Goal: Navigation & Orientation: Find specific page/section

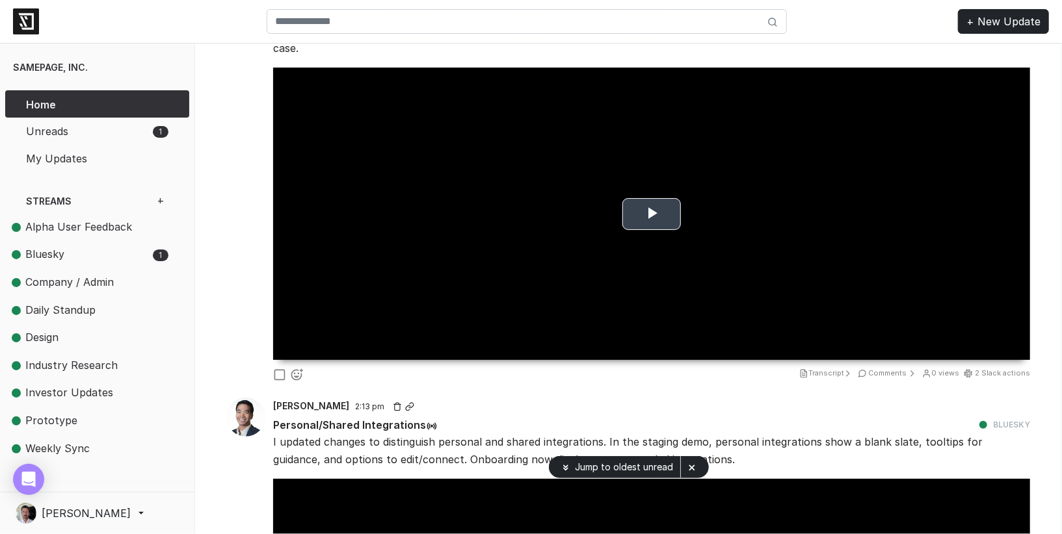
scroll to position [176, 0]
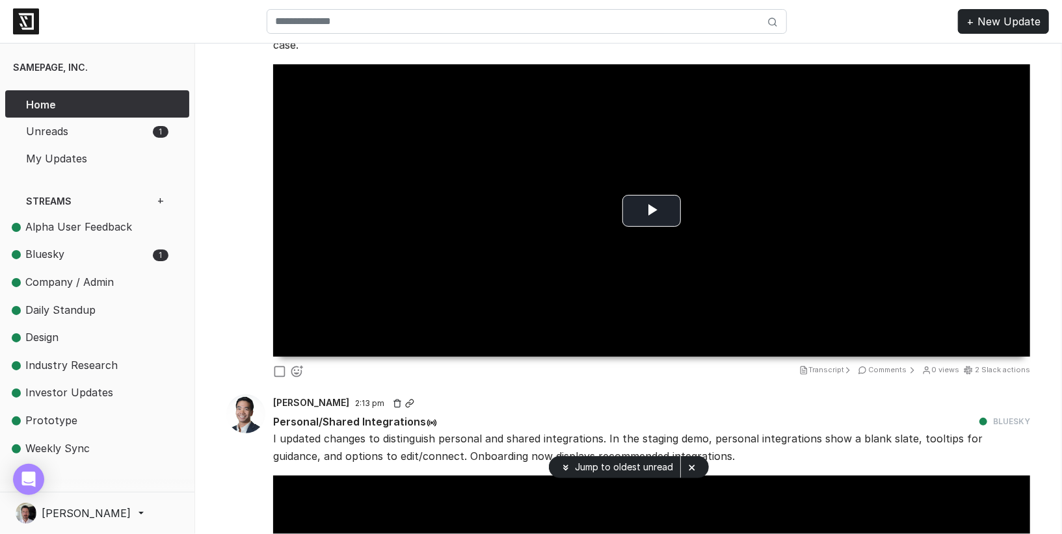
click at [840, 365] on span "Transcript" at bounding box center [827, 369] width 56 height 9
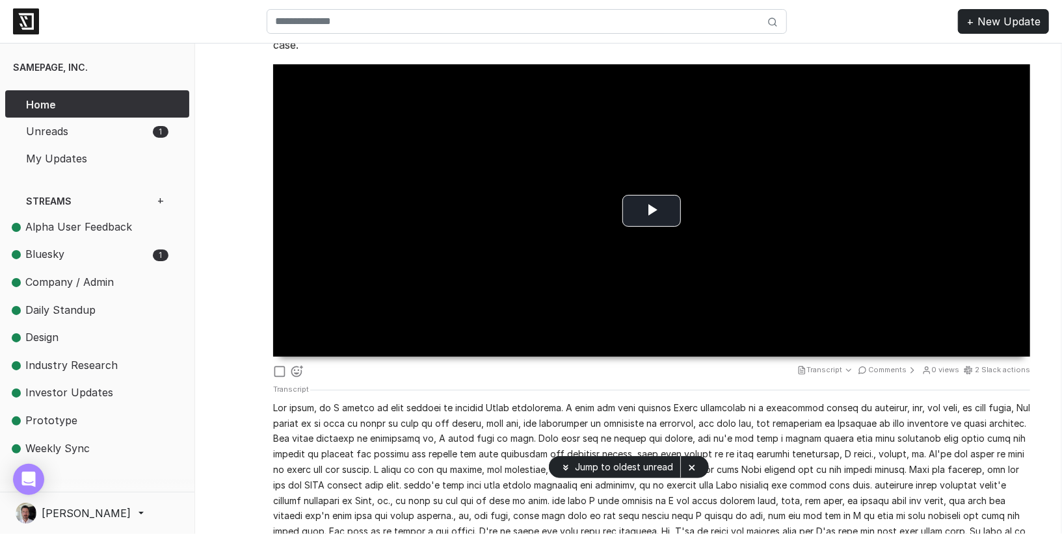
click at [840, 365] on span "Transcript" at bounding box center [826, 369] width 58 height 9
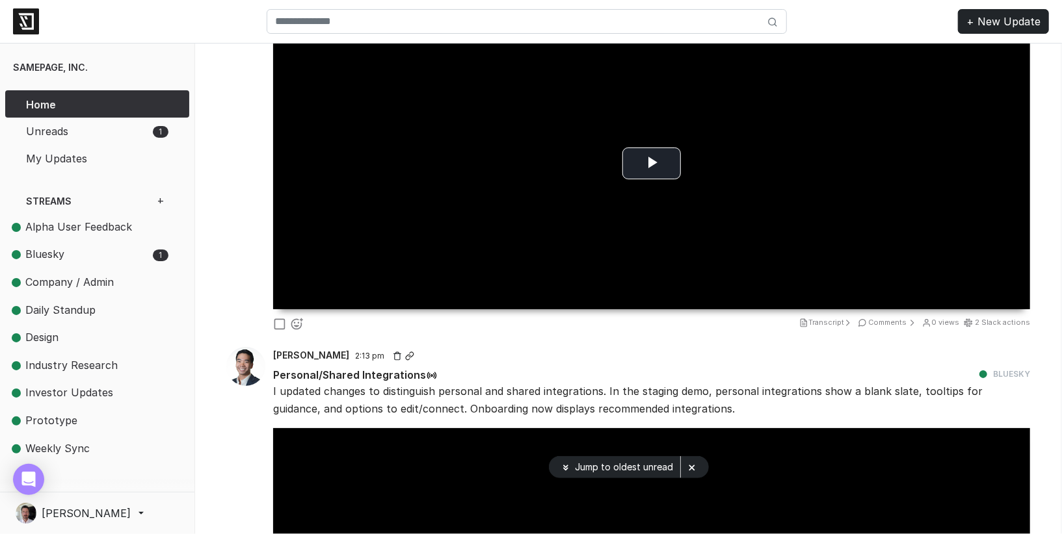
scroll to position [226, 0]
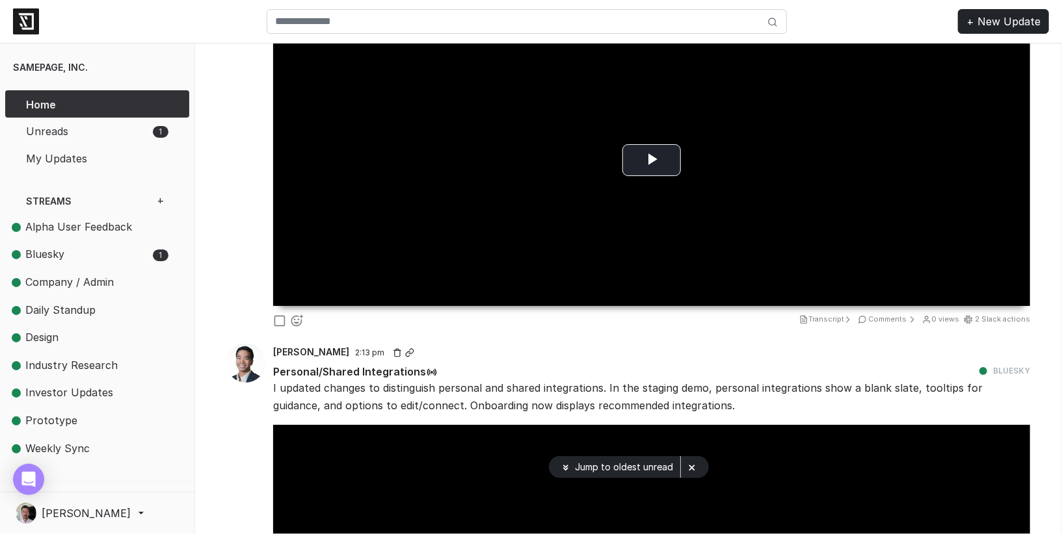
click at [829, 315] on span "Transcript" at bounding box center [827, 319] width 56 height 9
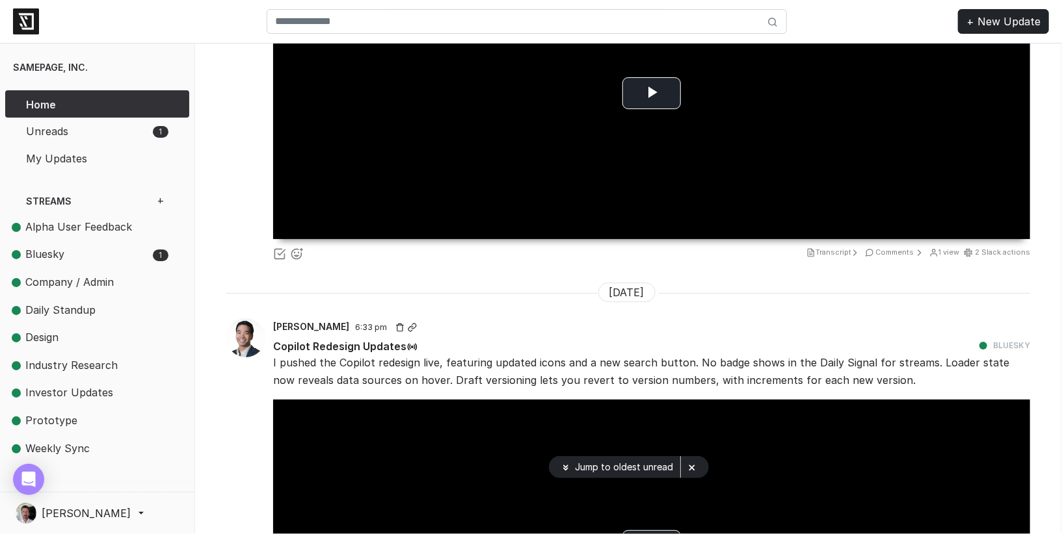
scroll to position [1149, 0]
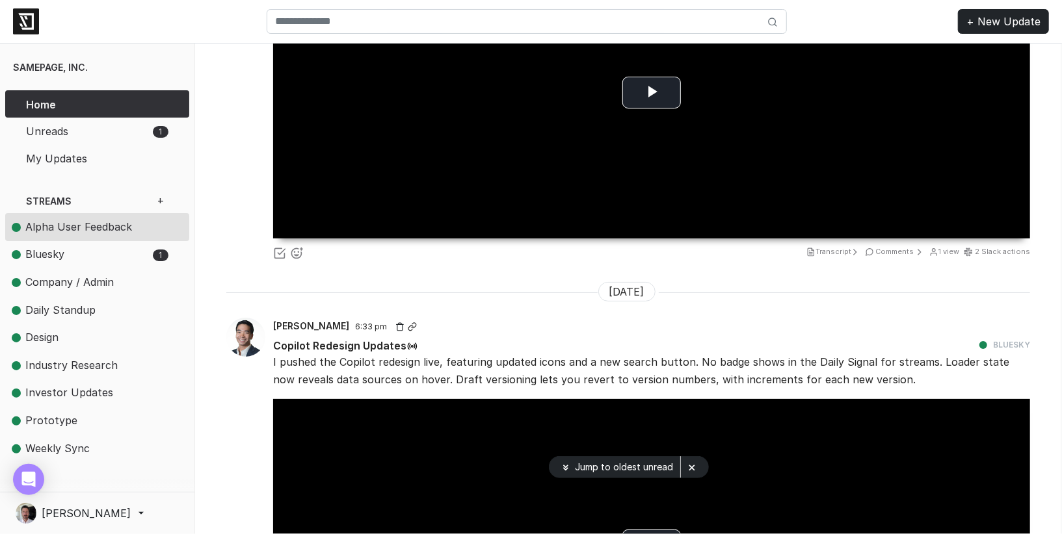
click at [90, 220] on span "Alpha User Feedback" at bounding box center [78, 226] width 107 height 13
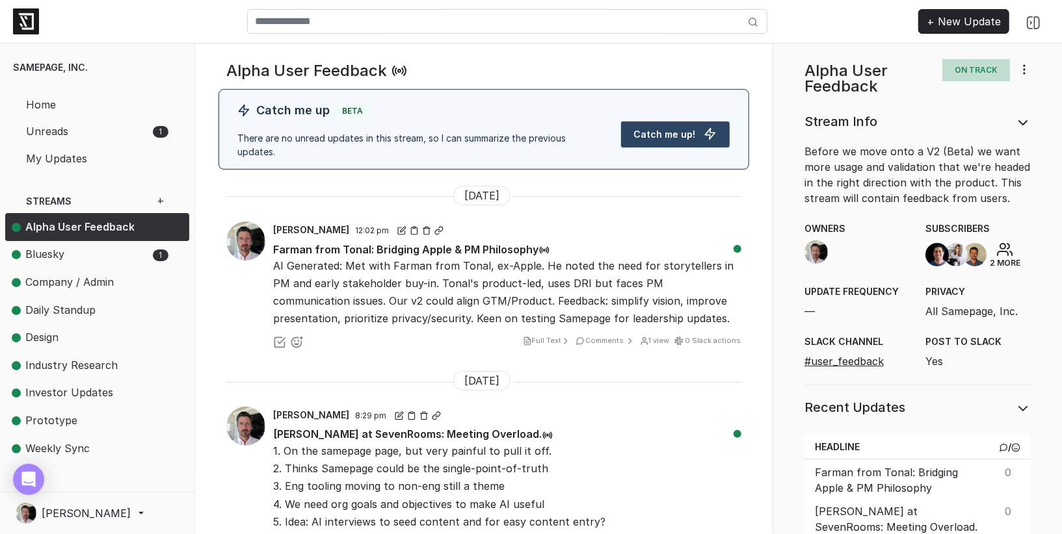
click at [551, 336] on span "Full Text" at bounding box center [548, 340] width 50 height 9
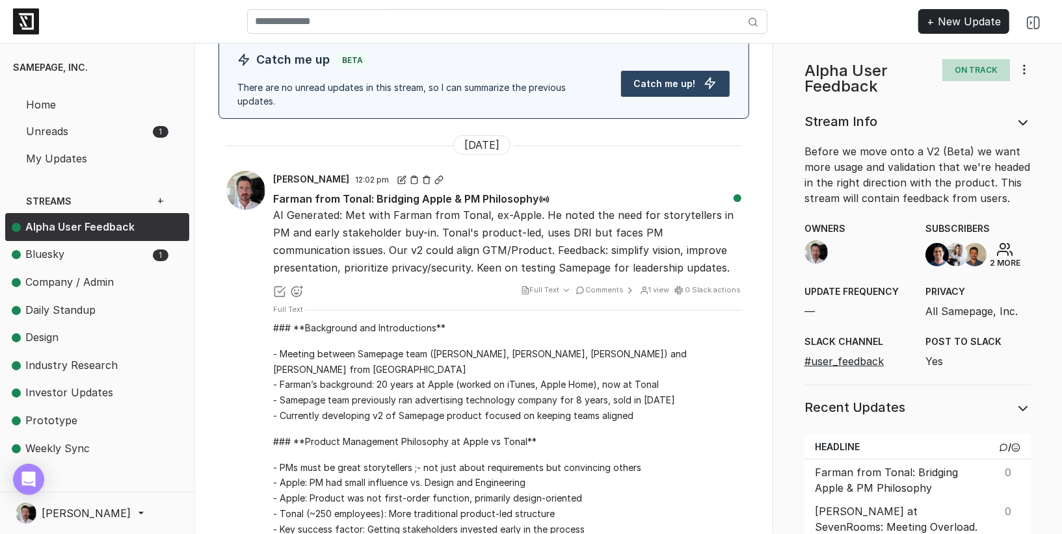
scroll to position [68, 0]
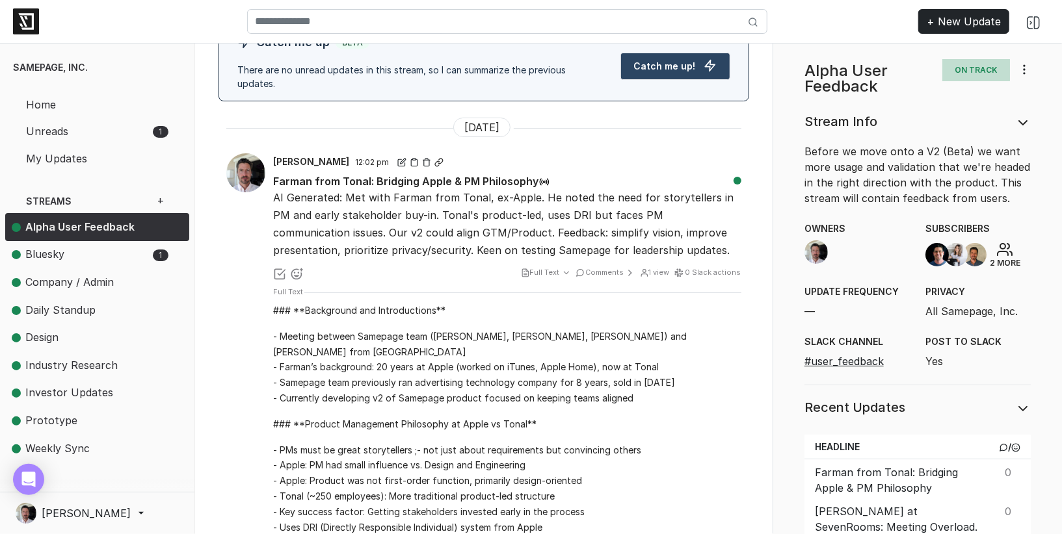
click at [545, 268] on span "Full Text" at bounding box center [547, 272] width 52 height 9
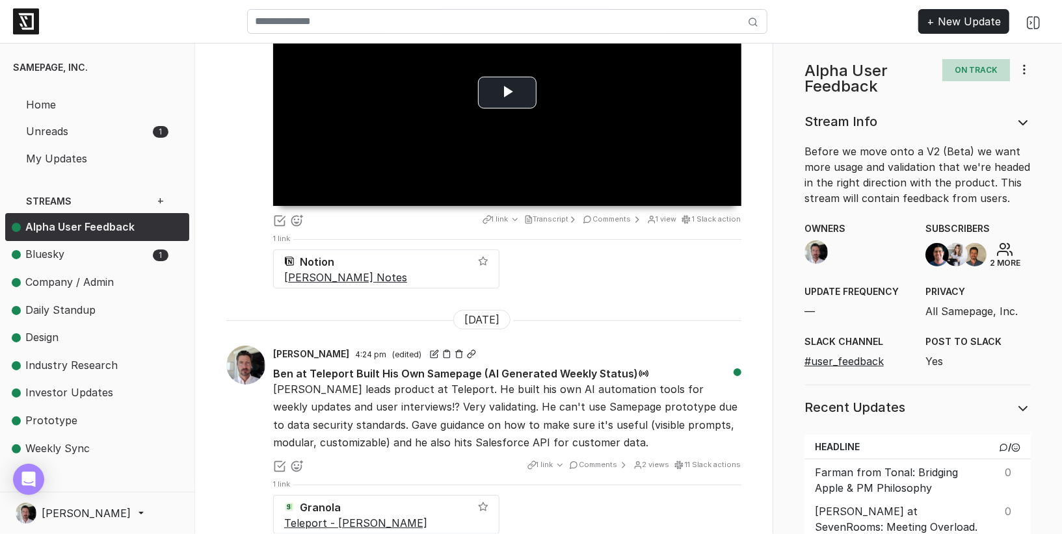
scroll to position [564, 0]
click at [564, 460] on icon at bounding box center [559, 464] width 9 height 9
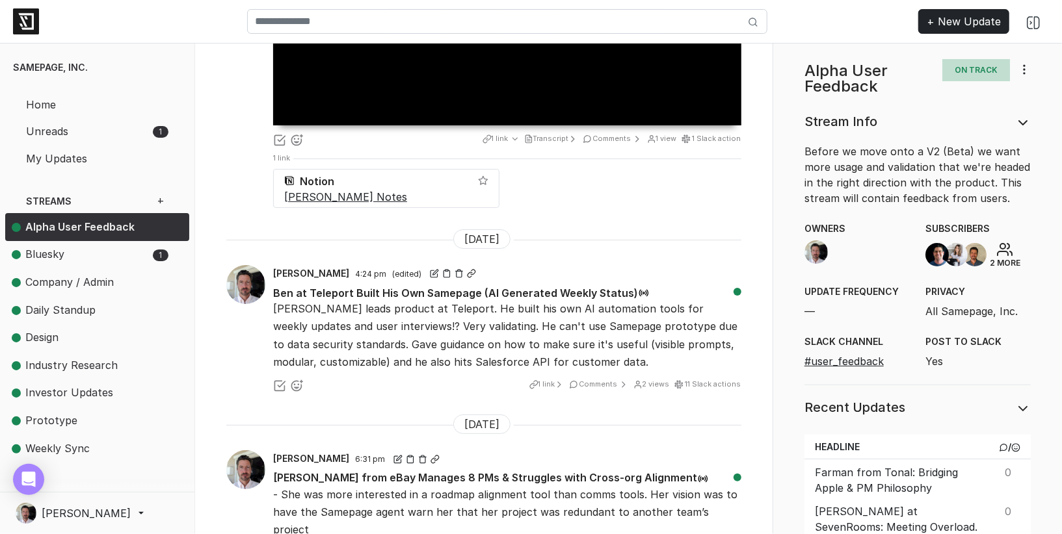
scroll to position [655, 0]
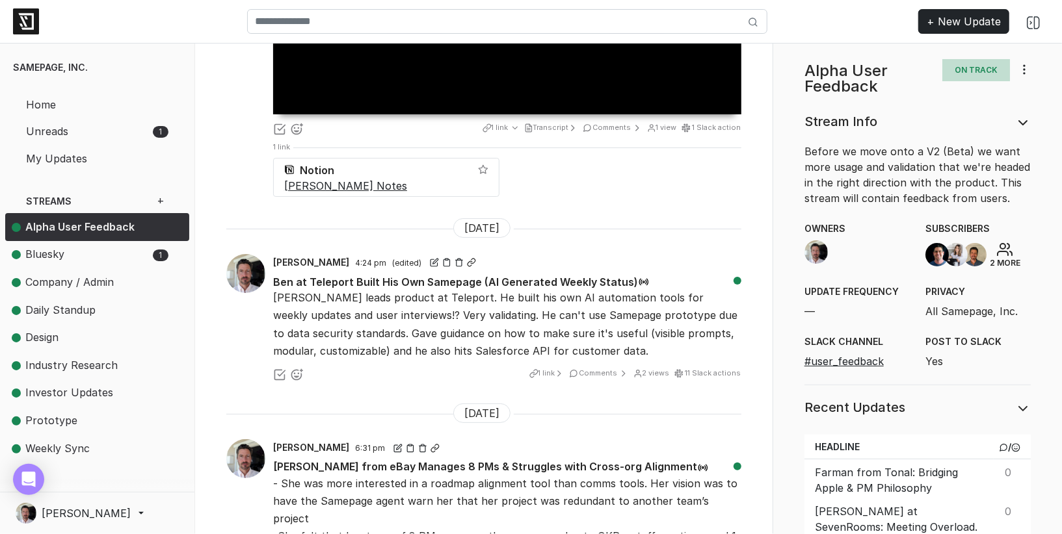
click at [553, 369] on span "1 link" at bounding box center [547, 373] width 37 height 9
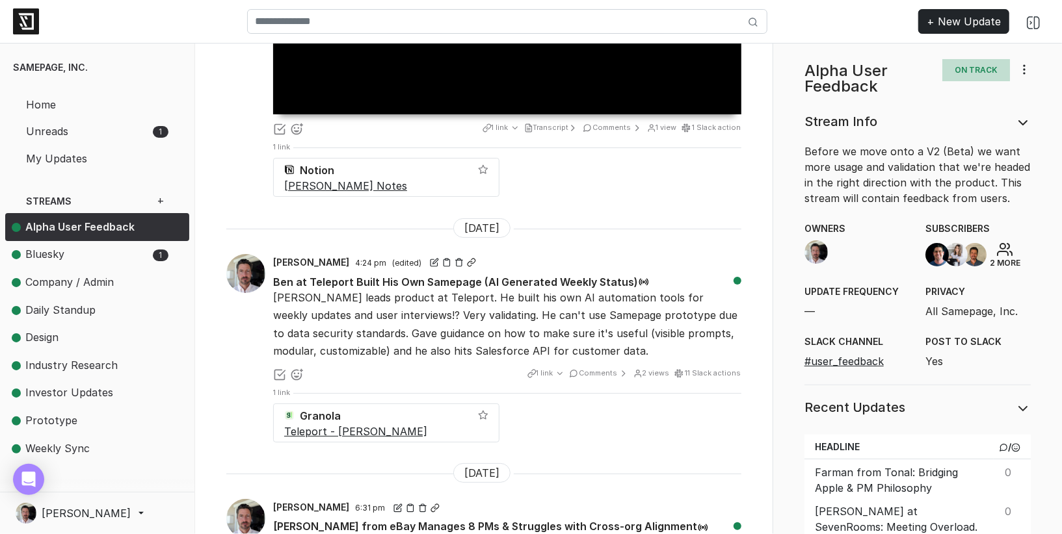
scroll to position [750, 0]
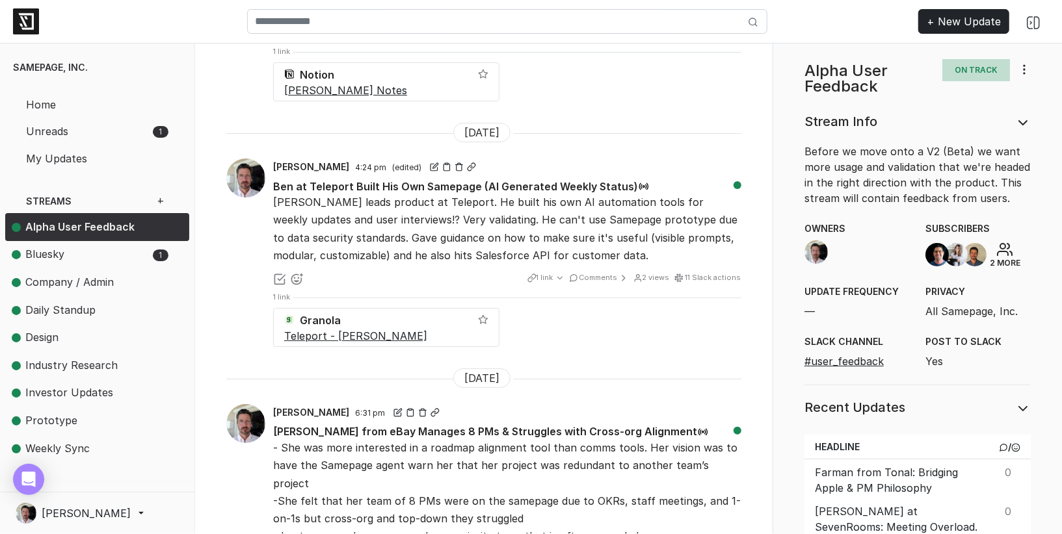
click at [599, 273] on turbo-frame "Comments" at bounding box center [598, 277] width 38 height 9
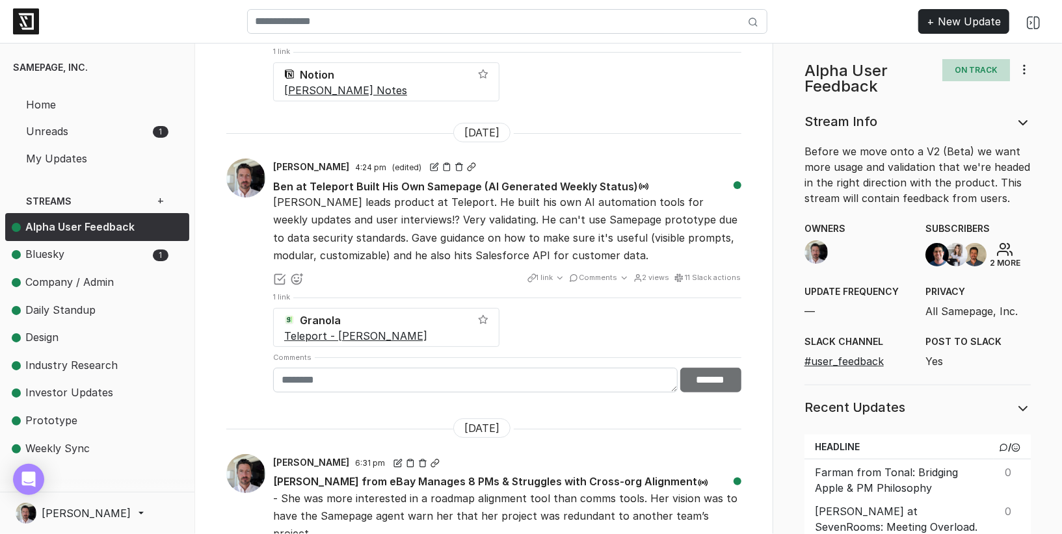
click at [612, 273] on turbo-frame "Comments" at bounding box center [598, 277] width 38 height 9
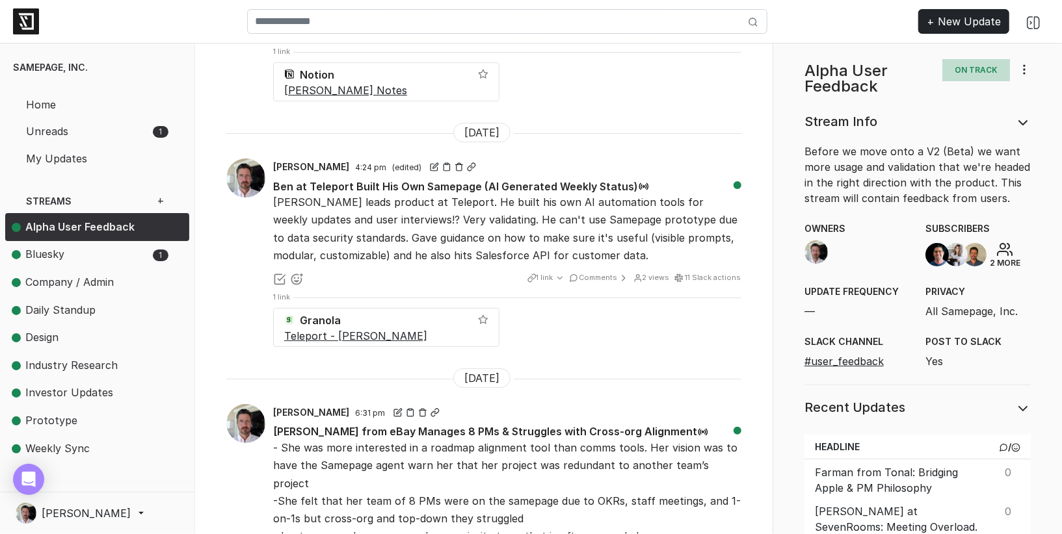
click at [564, 274] on icon at bounding box center [559, 278] width 9 height 9
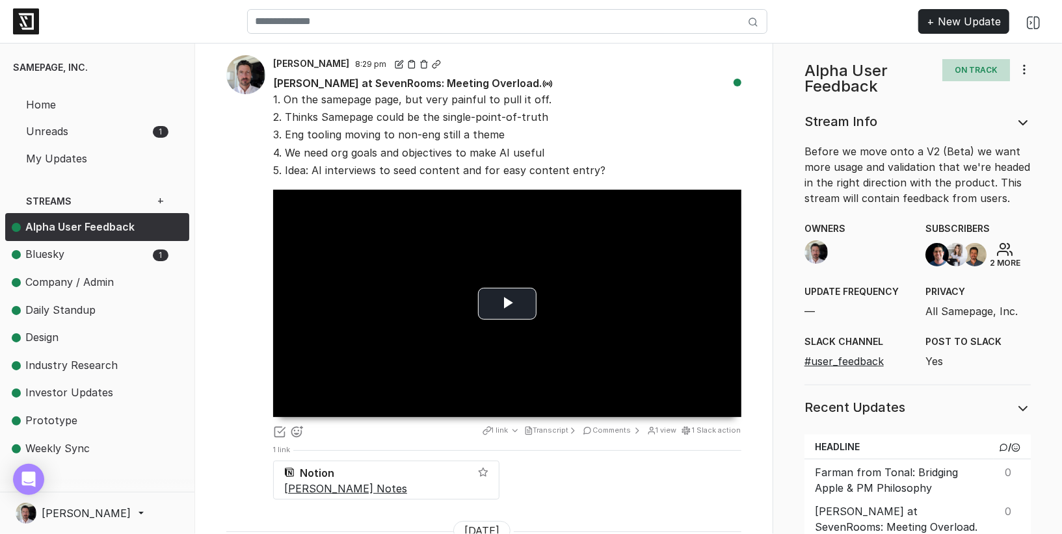
scroll to position [352, 0]
click at [568, 425] on span "Transcript" at bounding box center [552, 429] width 56 height 9
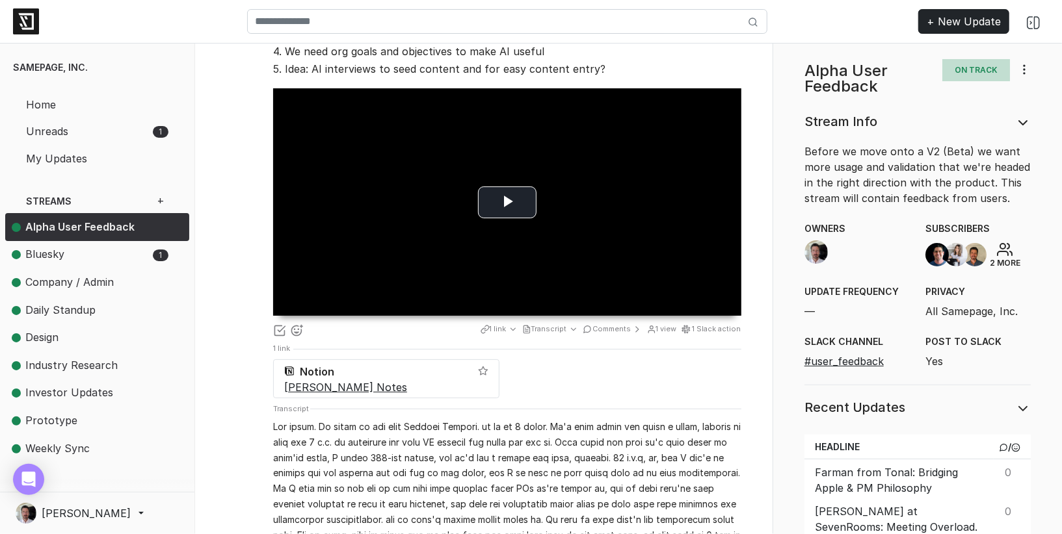
scroll to position [509, 0]
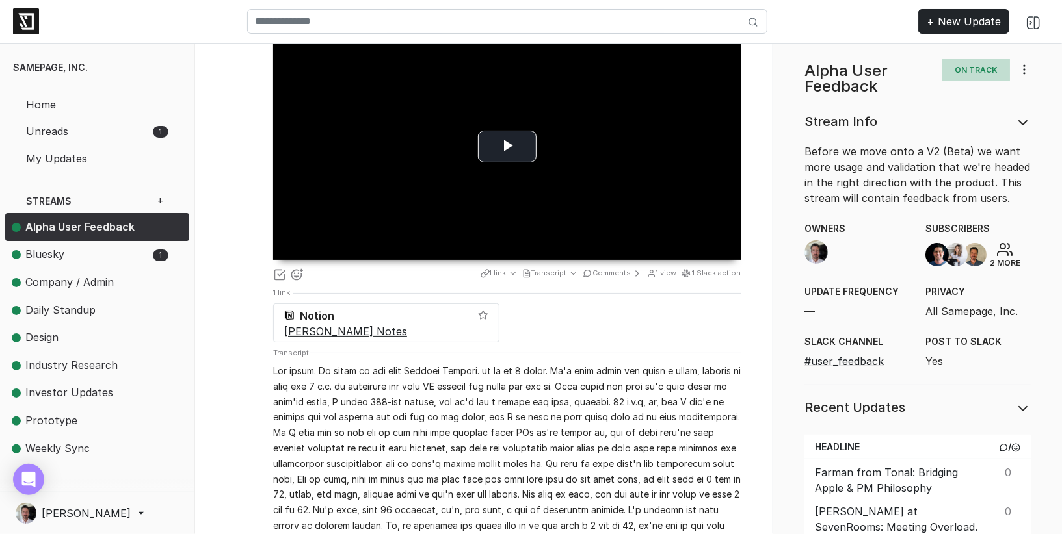
click at [515, 263] on div "1 link Transcript Comments 1 view 1 Slack action" at bounding box center [608, 275] width 282 height 25
click at [514, 272] on polyline at bounding box center [512, 273] width 5 height 3
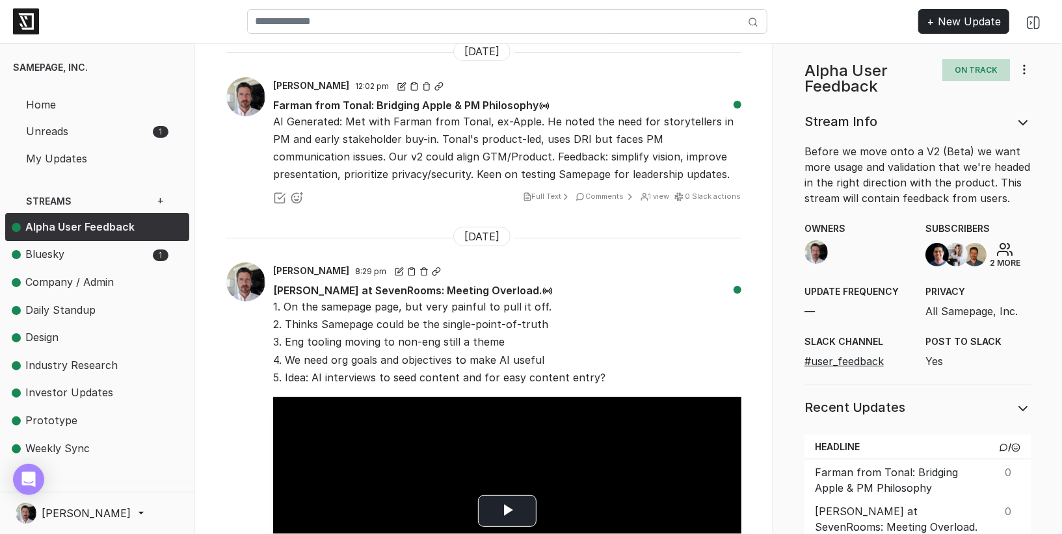
scroll to position [145, 0]
click at [558, 191] on span "Full Text" at bounding box center [548, 195] width 50 height 9
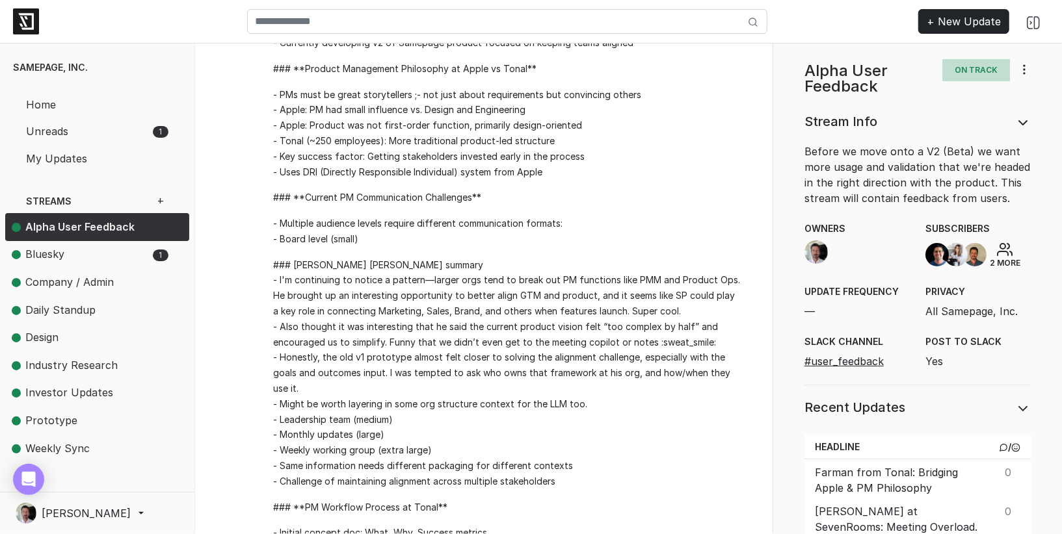
scroll to position [0, 0]
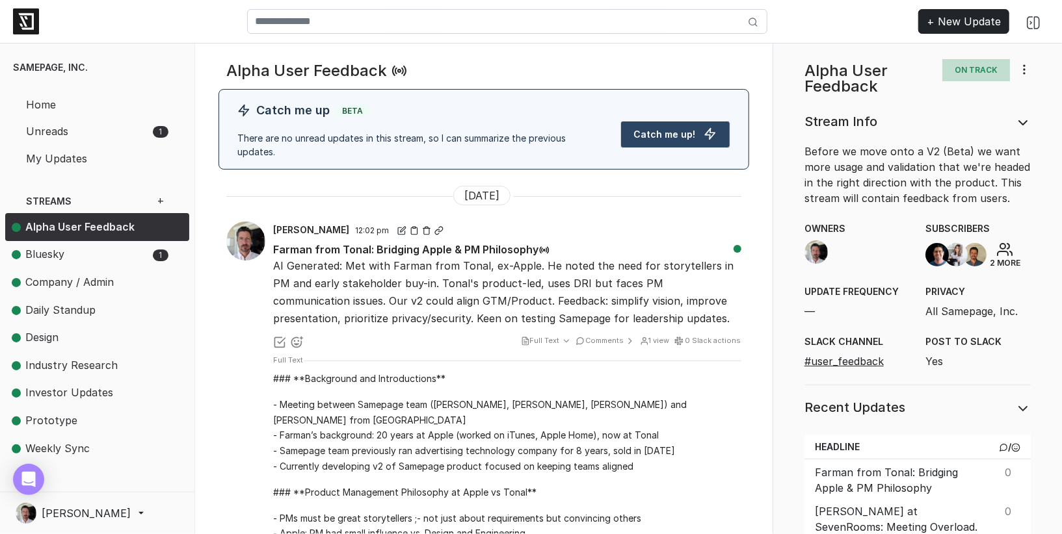
click at [556, 336] on span "Full Text" at bounding box center [547, 340] width 52 height 9
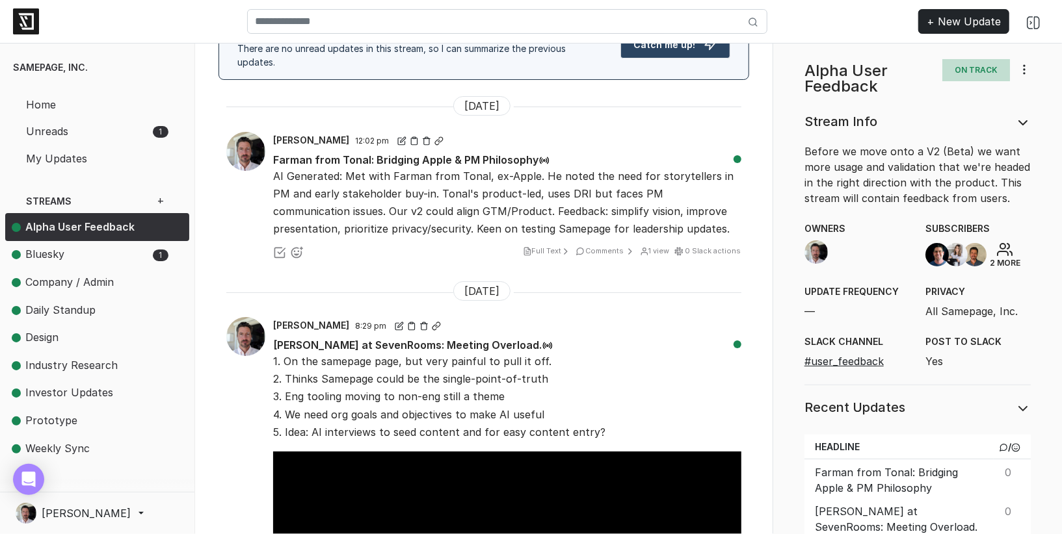
scroll to position [88, 0]
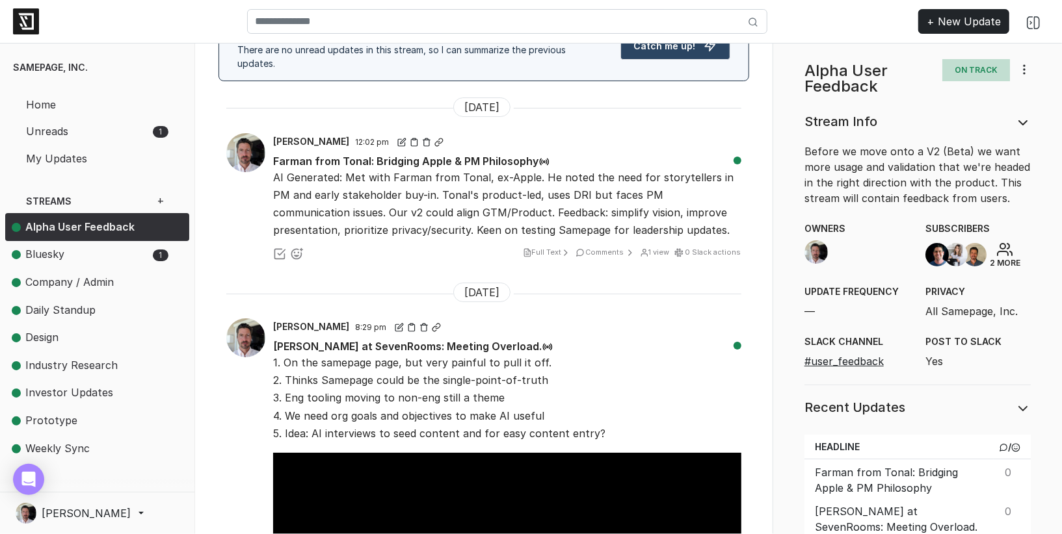
click at [570, 248] on icon at bounding box center [565, 253] width 10 height 10
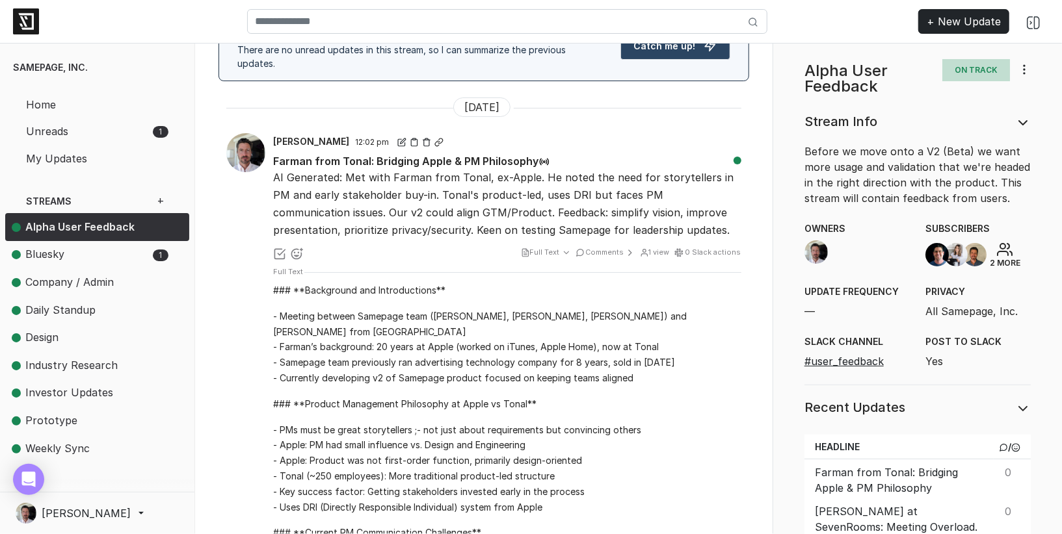
click at [570, 248] on icon at bounding box center [566, 252] width 9 height 9
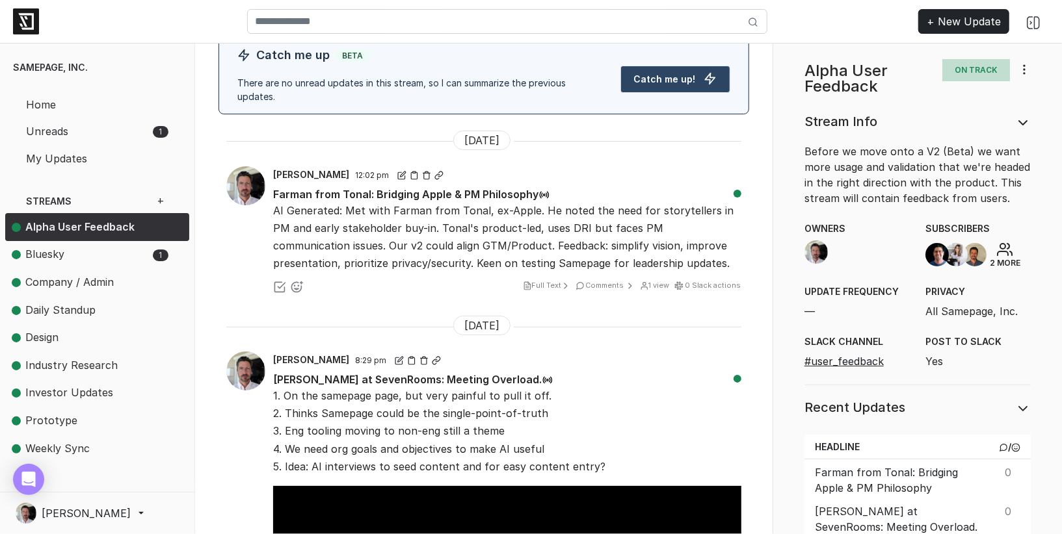
scroll to position [47, 0]
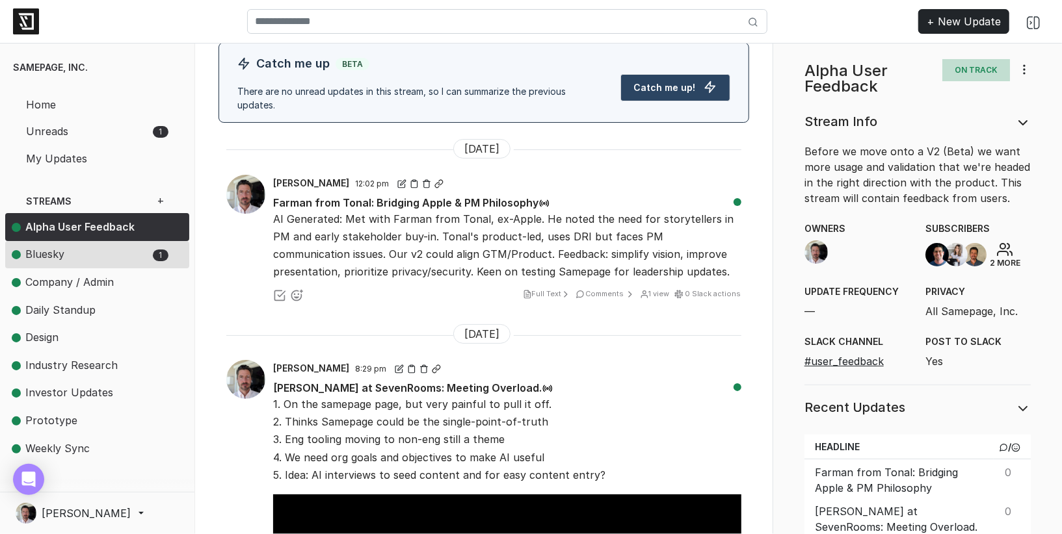
click at [56, 250] on span "Bluesky" at bounding box center [44, 254] width 39 height 13
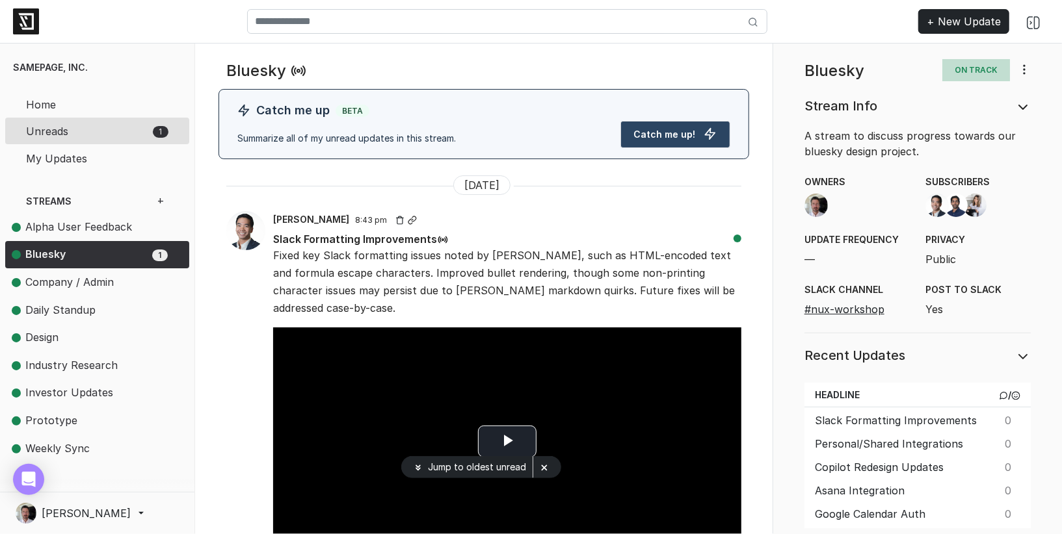
click at [62, 138] on span "Unreads" at bounding box center [88, 132] width 124 height 16
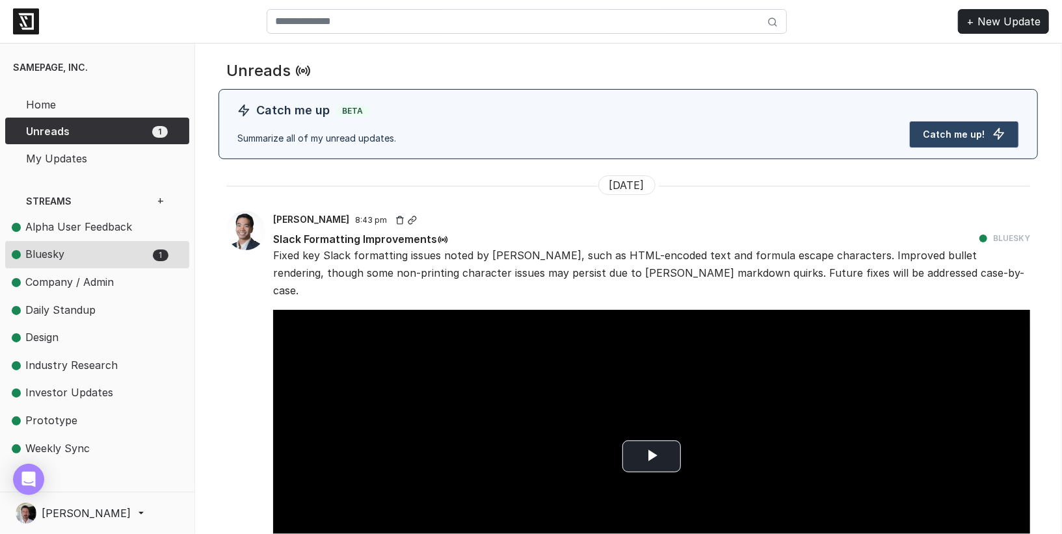
click at [59, 253] on span "Bluesky" at bounding box center [44, 254] width 39 height 13
